Goal: Check status: Check status

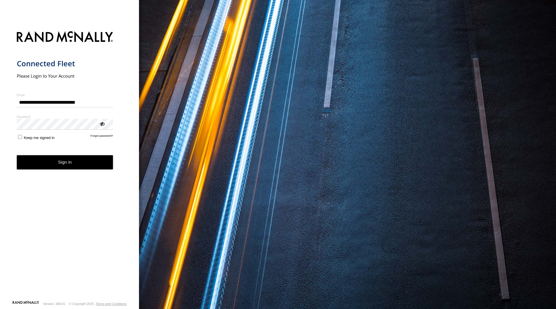
click at [54, 162] on button "Sign in" at bounding box center [65, 162] width 96 height 14
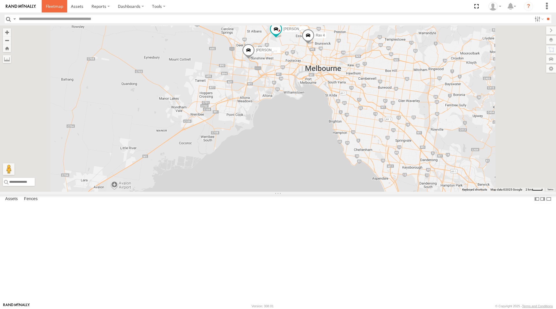
click at [55, 7] on span at bounding box center [54, 6] width 17 height 6
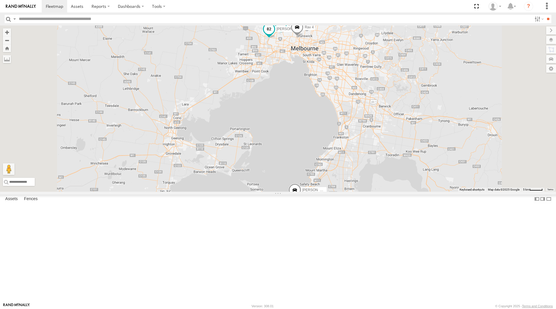
click at [274, 34] on span at bounding box center [269, 29] width 10 height 10
click at [247, 92] on div "Office Van Stefan Weeks David Bonaddio Peter Edwardes Rav 4 William Joyce Rob S…" at bounding box center [278, 108] width 556 height 166
click at [54, 4] on span at bounding box center [54, 6] width 17 height 6
click at [56, 5] on span at bounding box center [54, 6] width 17 height 6
click at [0, 0] on span at bounding box center [0, 0] width 0 height 0
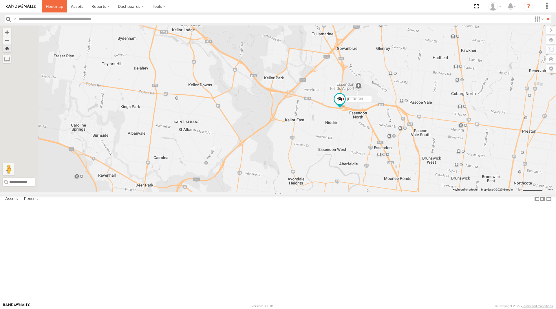
click at [51, 6] on span at bounding box center [54, 6] width 17 height 6
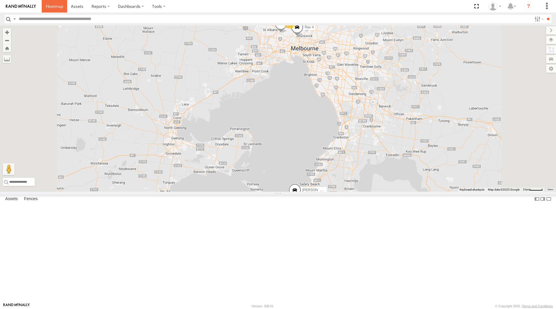
click at [52, 3] on link at bounding box center [54, 6] width 25 height 12
click at [56, 8] on span at bounding box center [54, 6] width 17 height 6
click at [56, 7] on span at bounding box center [54, 6] width 17 height 6
